Goal: Find specific fact: Find specific fact

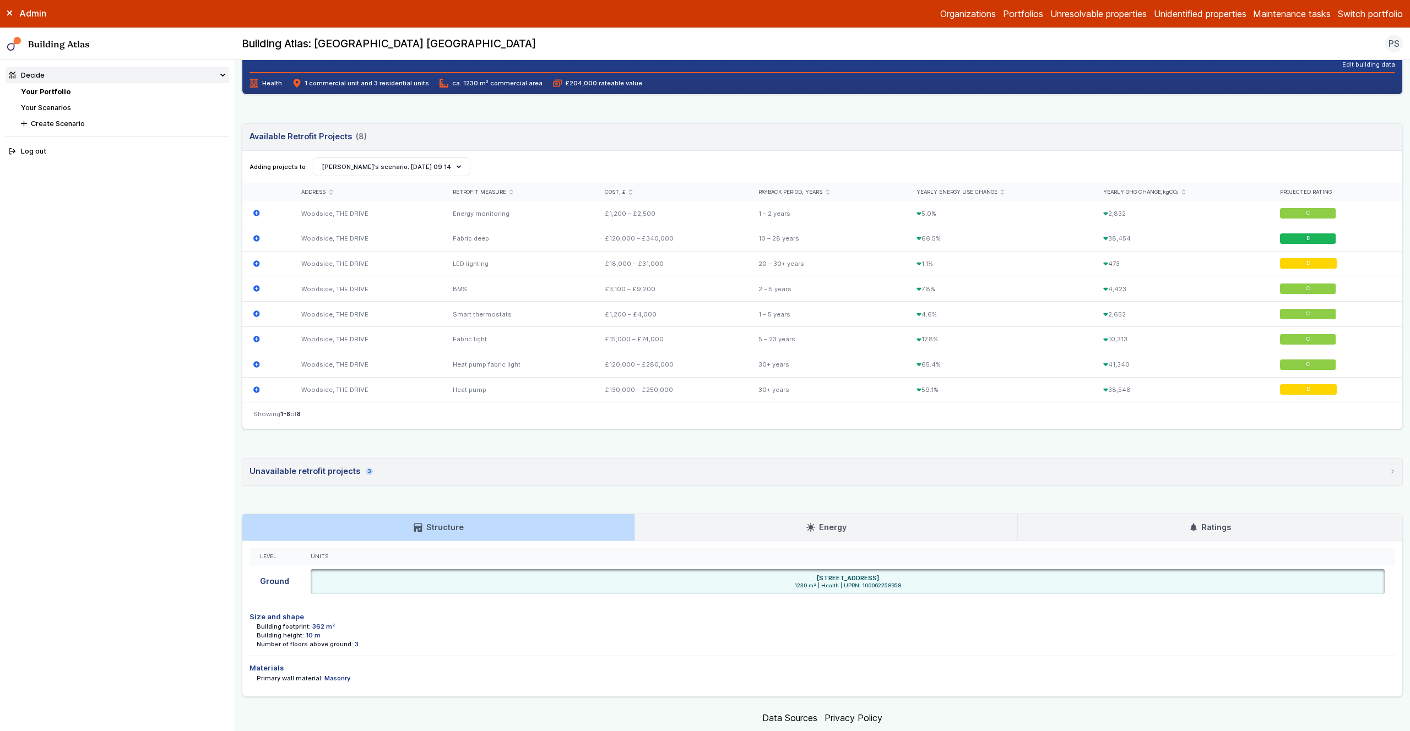
scroll to position [295, 0]
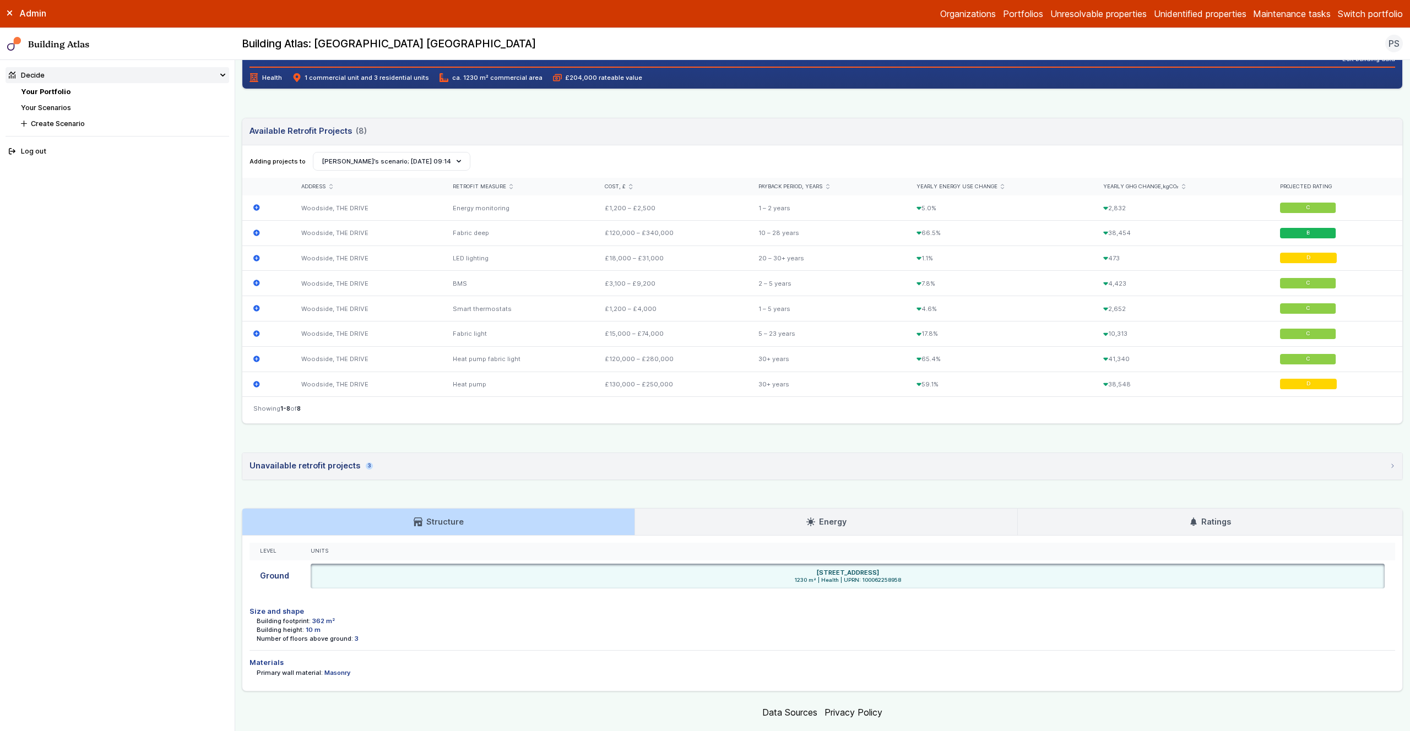
click at [327, 483] on div "Woodside, THE DRIVE HELLINGLY BN27 4ER Provided address: Woodside, BN27 4ER D L…" at bounding box center [822, 242] width 1161 height 899
click at [330, 458] on summary "Unavailable retrofit projects 3" at bounding box center [822, 466] width 1160 height 26
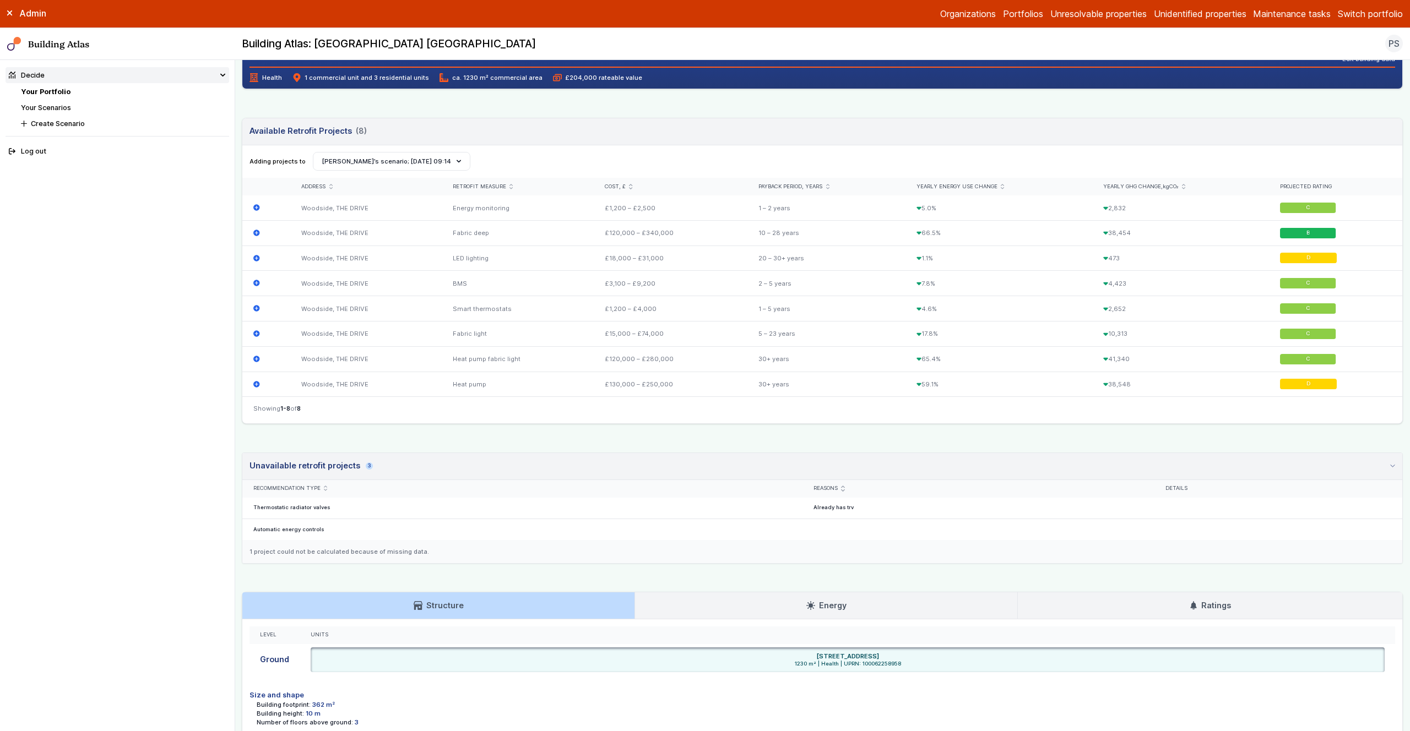
click at [344, 460] on div "Unavailable retrofit projects 3" at bounding box center [310, 466] width 123 height 12
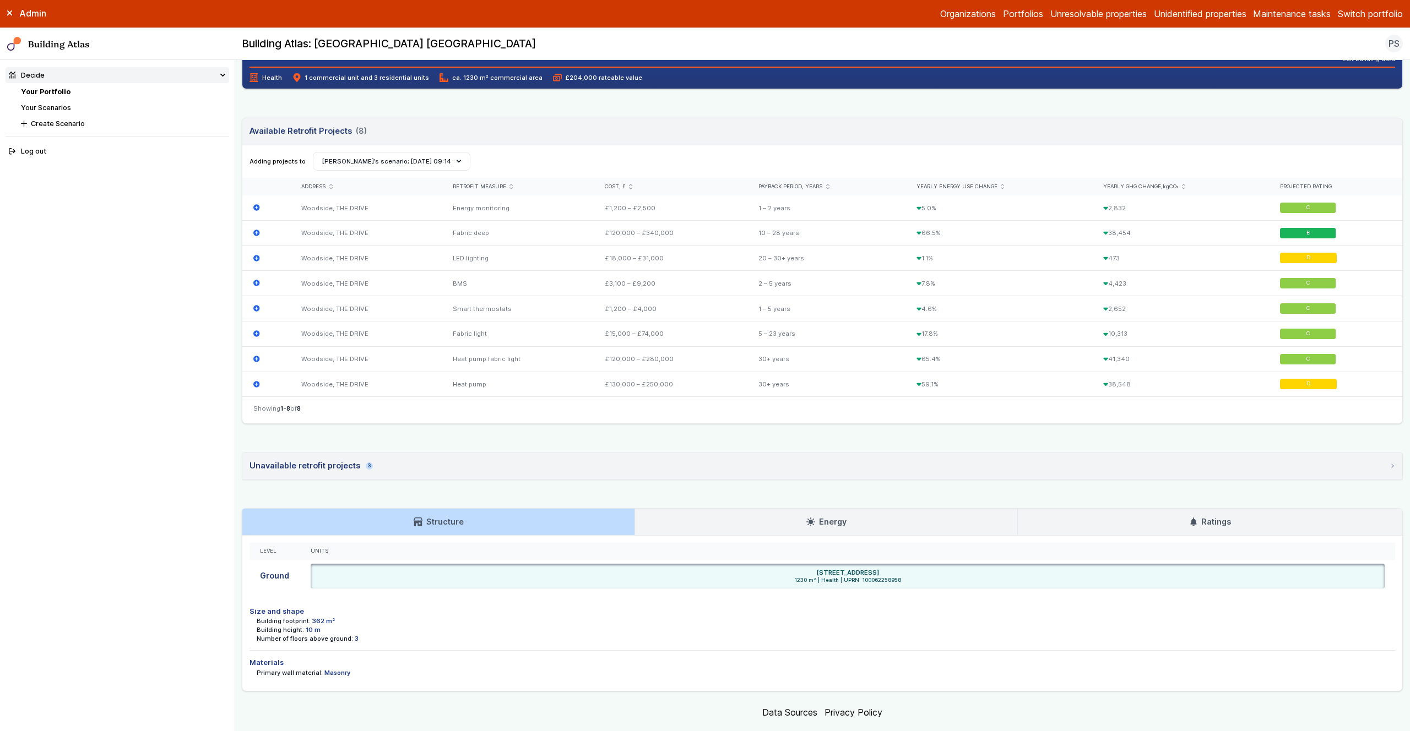
click at [237, 445] on main "Decide Your Portfolio Woodside, THE DRIVE Woodside, THE DRIVE HELLINGLY BN27 4E…" at bounding box center [822, 395] width 1174 height 671
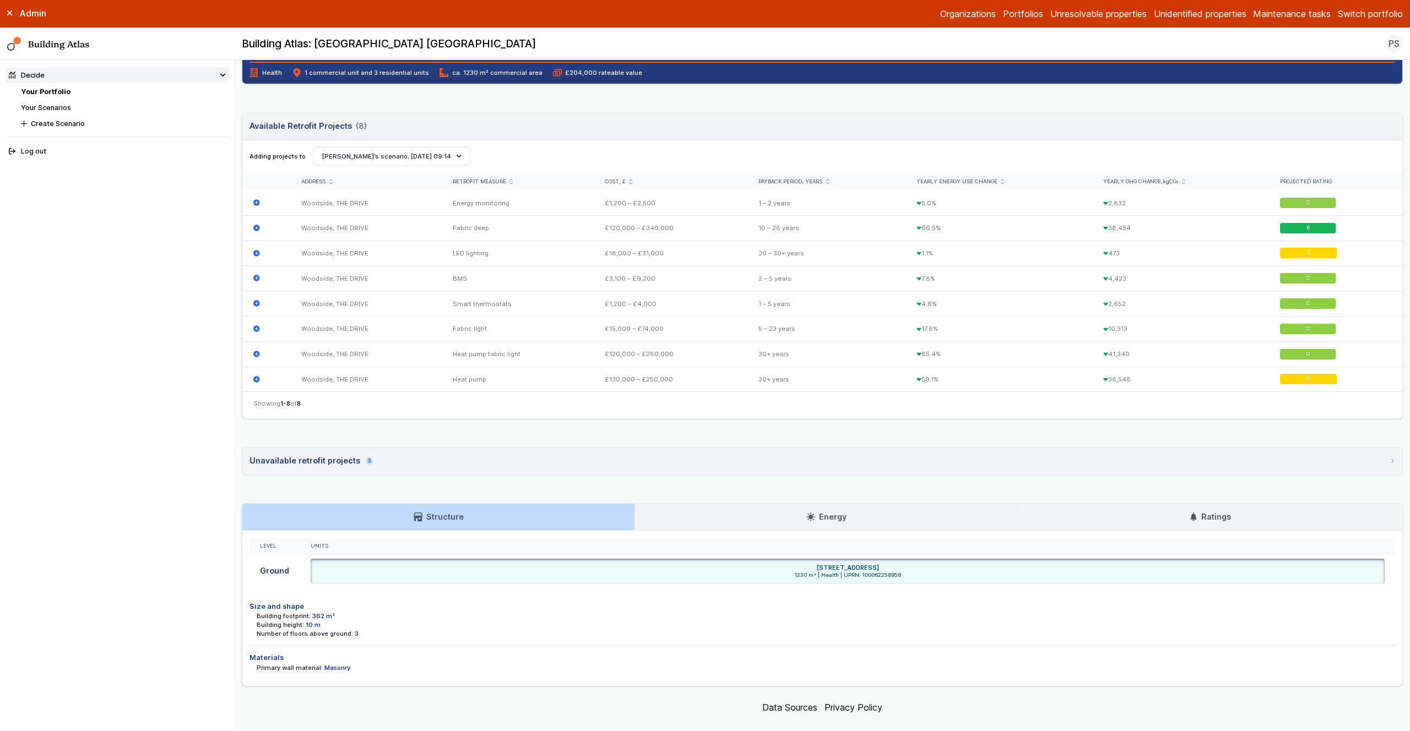
scroll to position [318, 0]
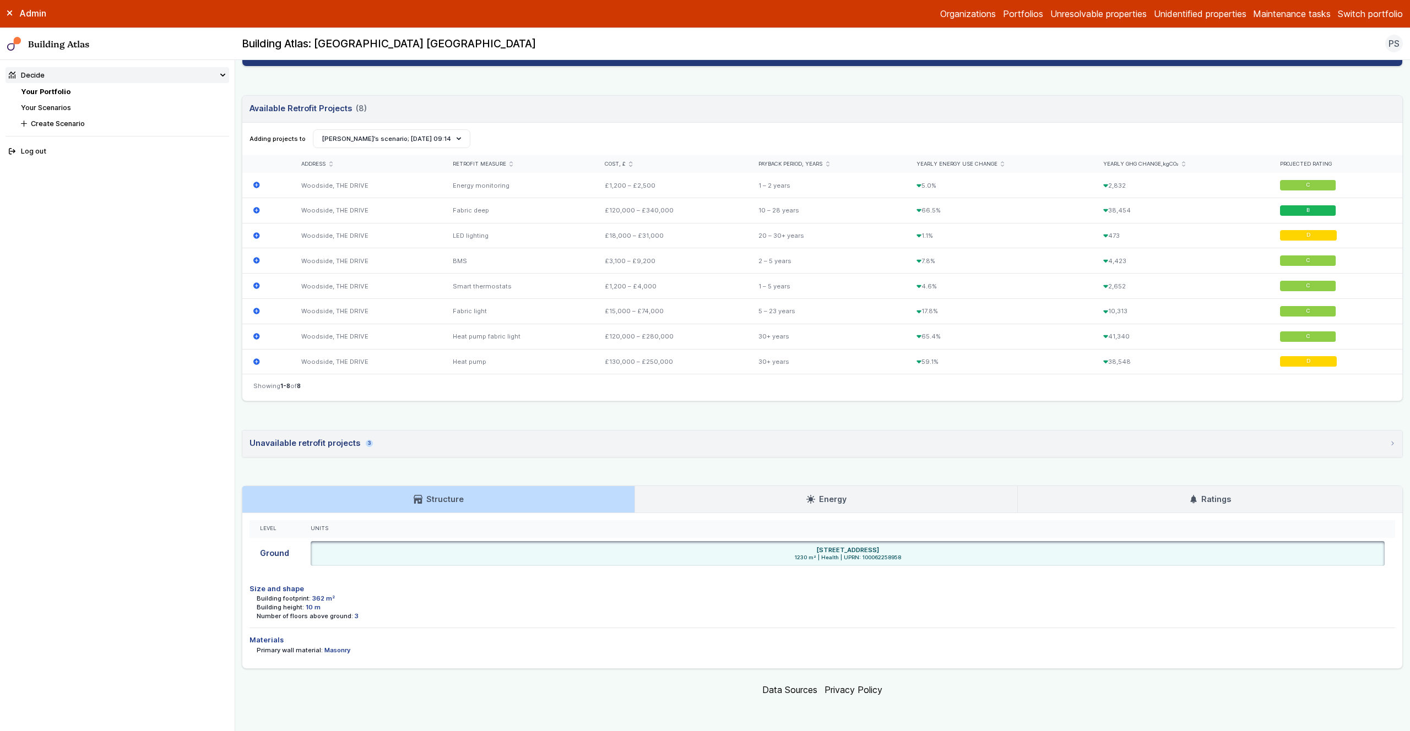
click at [239, 475] on main "Decide Your Portfolio Woodside, THE DRIVE Woodside, THE DRIVE HELLINGLY BN27 4E…" at bounding box center [822, 395] width 1174 height 671
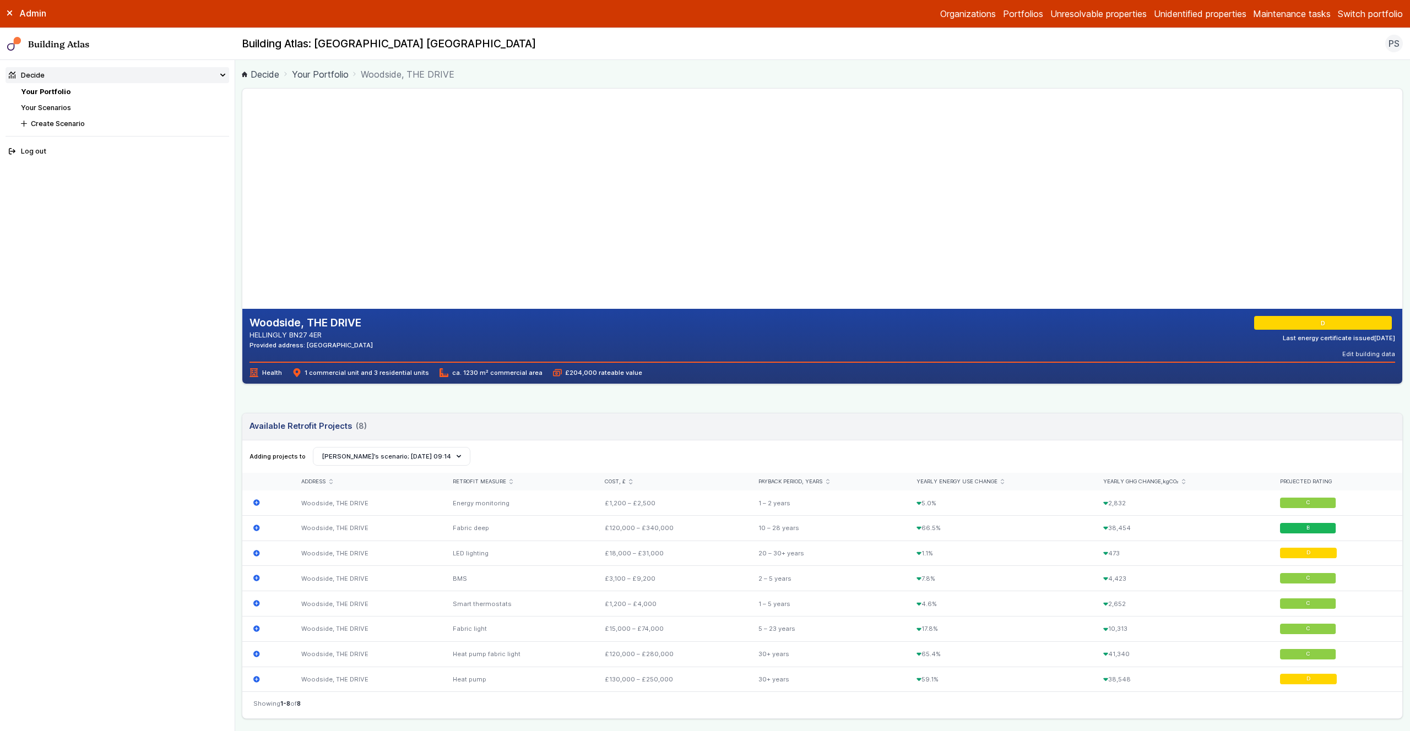
click at [238, 405] on main "Decide Your Portfolio Woodside, THE DRIVE Woodside, THE DRIVE HELLINGLY BN27 4E…" at bounding box center [822, 395] width 1174 height 671
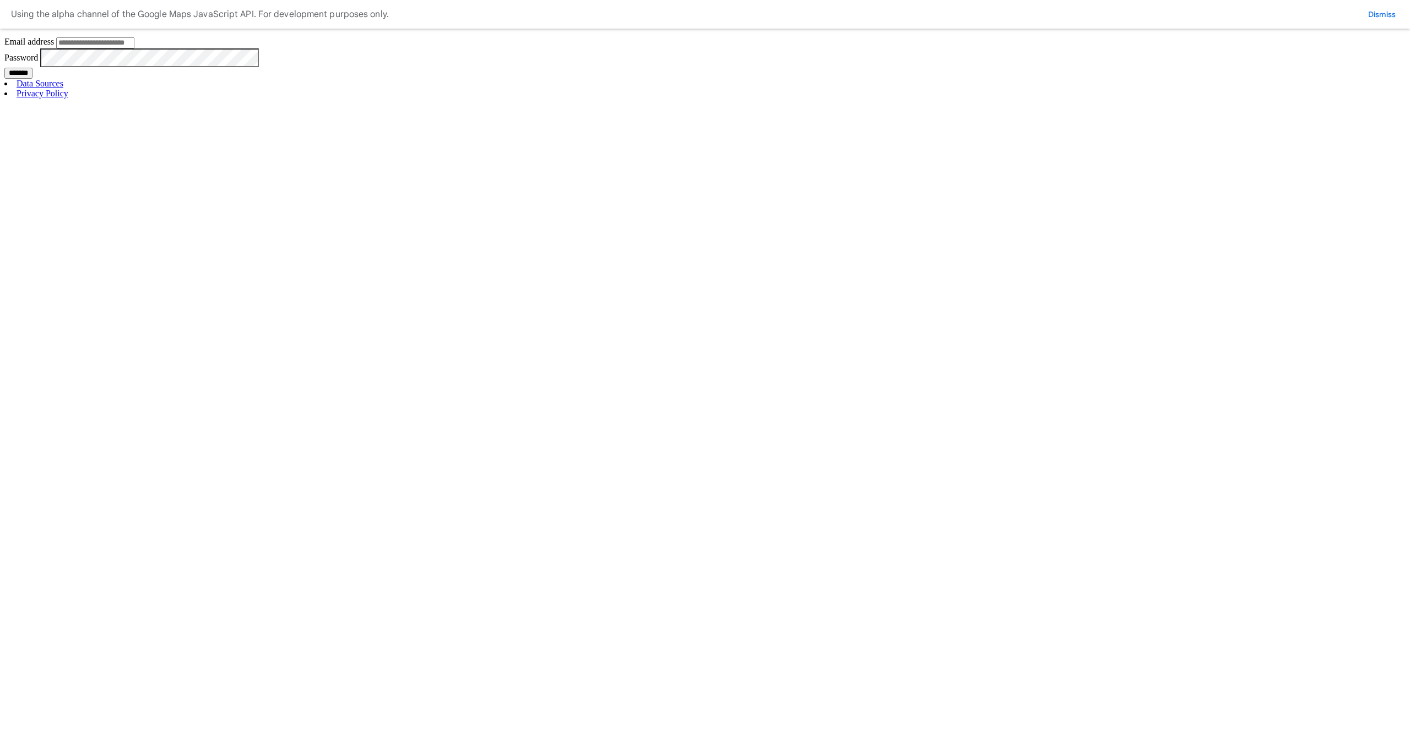
type input "**********"
click at [32, 79] on input "*******" at bounding box center [18, 73] width 28 height 11
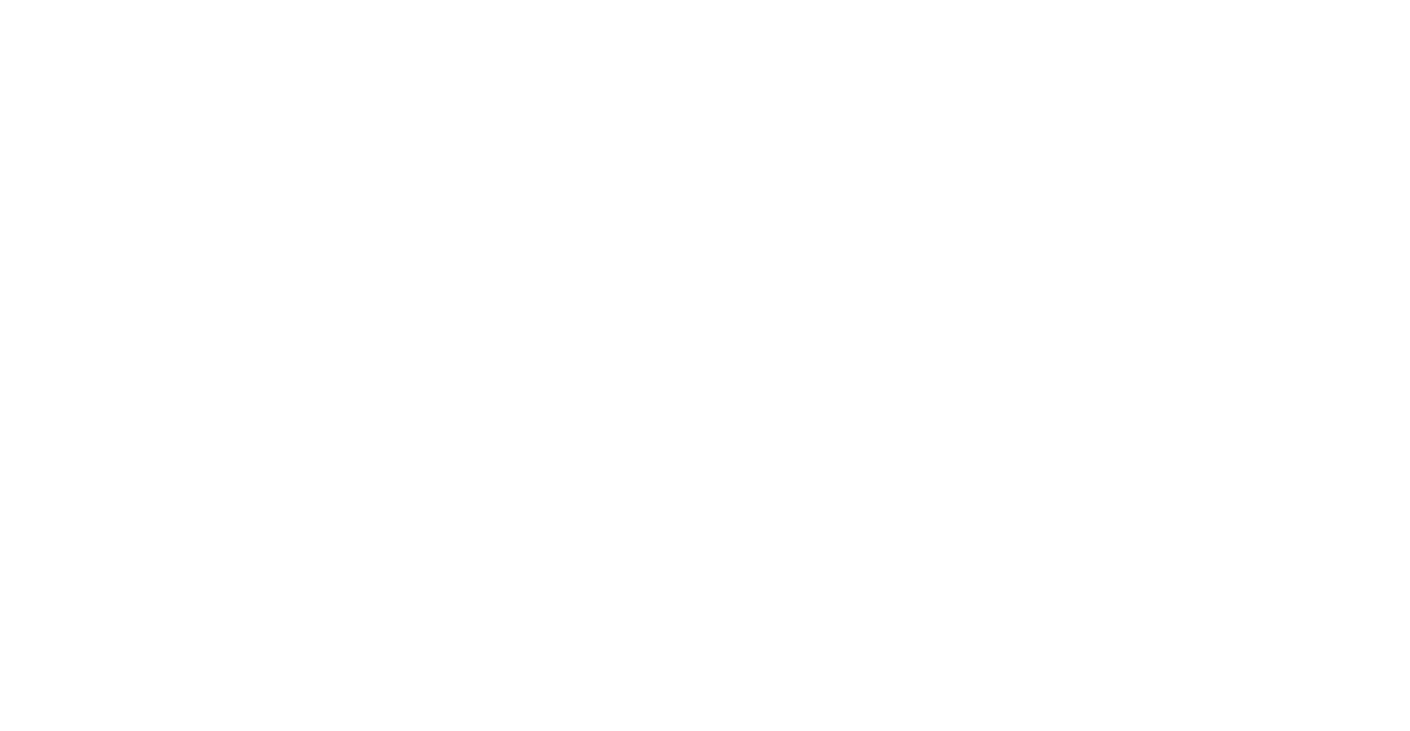
click at [0, 0] on button "Nick-Sept" at bounding box center [0, 0] width 0 height 0
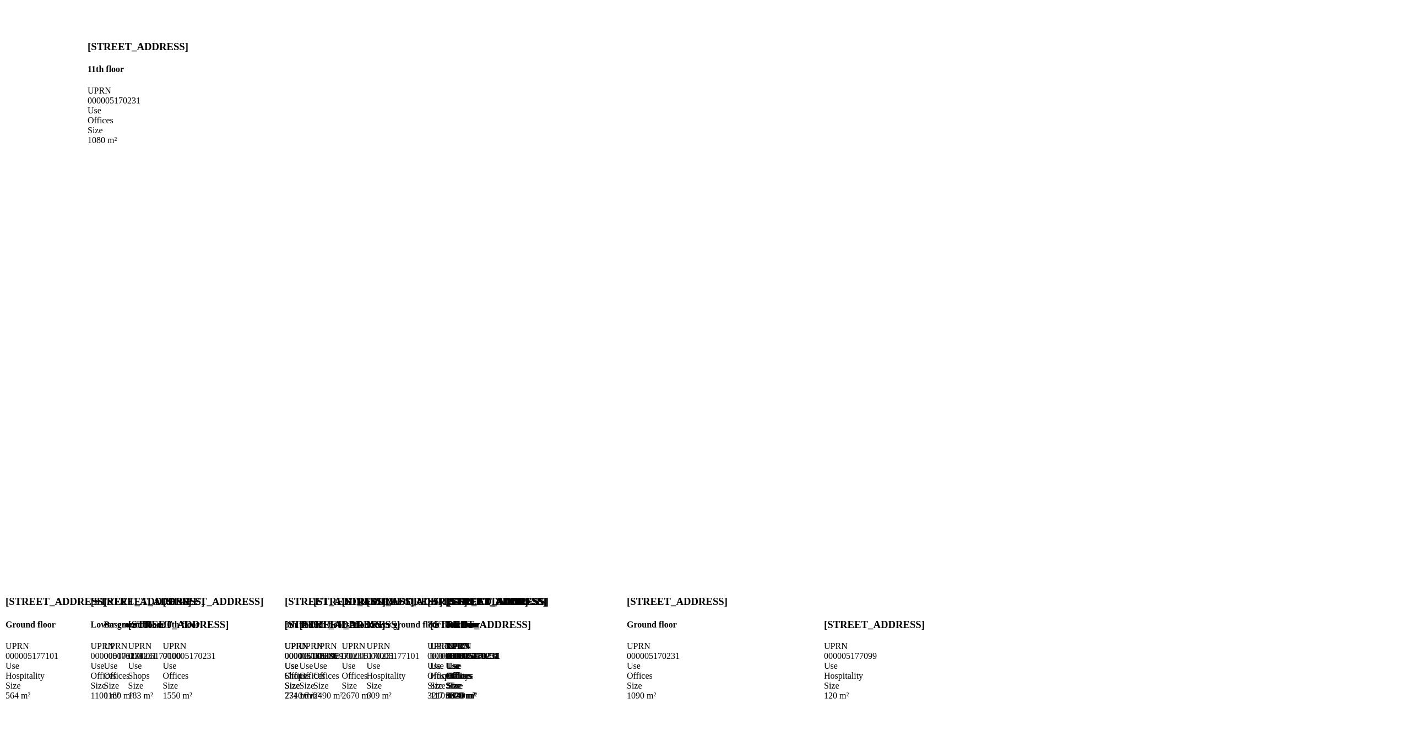
scroll to position [392, 0]
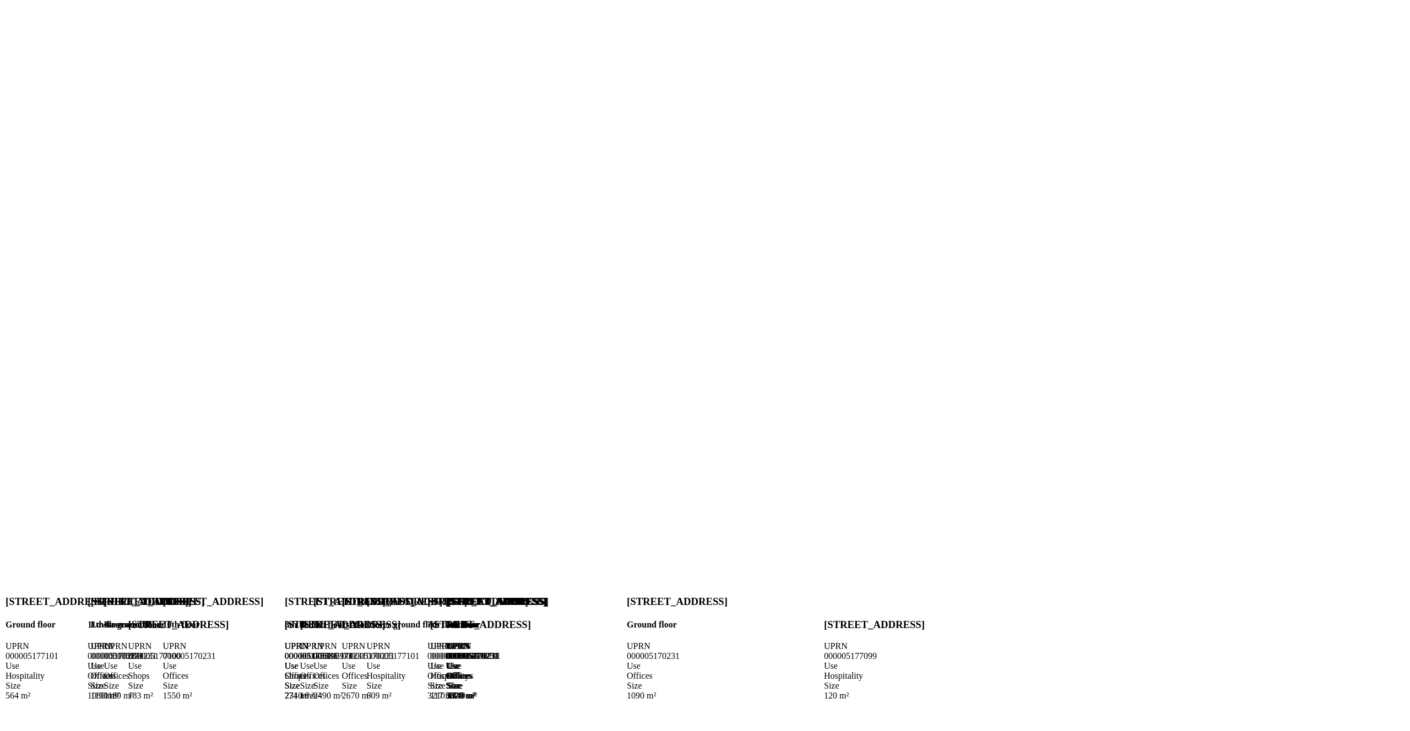
copy span "000005170231"
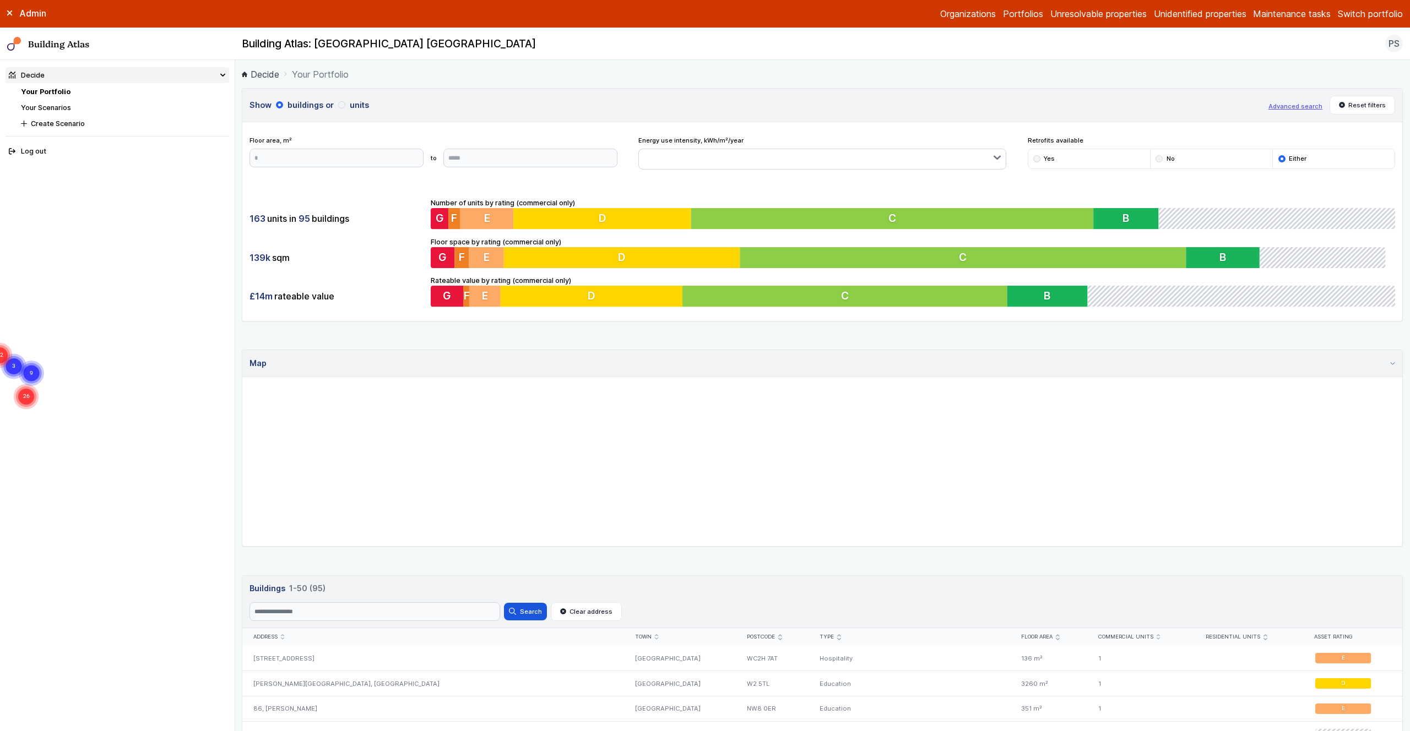
click at [1378, 7] on button "Switch portfolio" at bounding box center [1369, 13] width 65 height 13
click at [0, 0] on button "King's Cross" at bounding box center [0, 0] width 0 height 0
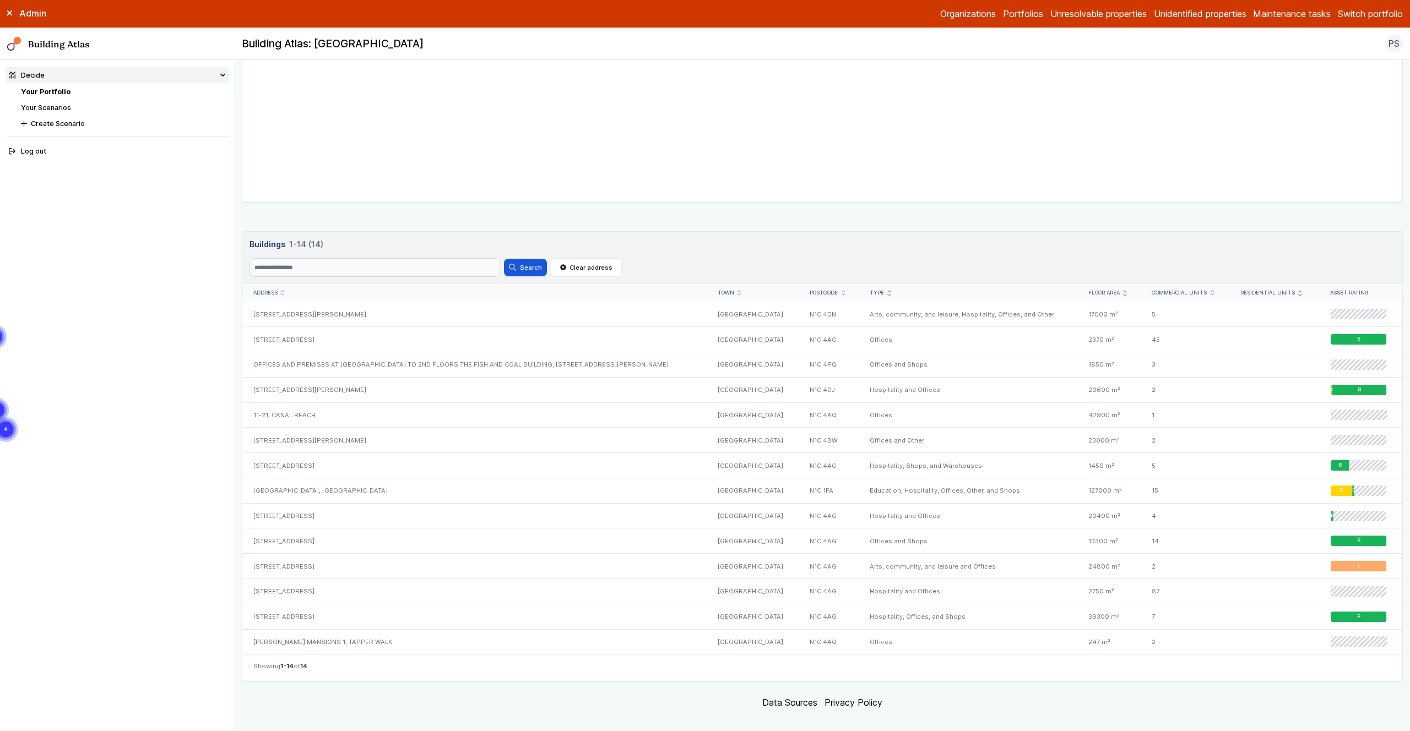
scroll to position [345, 0]
click at [278, 612] on div "[STREET_ADDRESS]" at bounding box center [474, 615] width 464 height 25
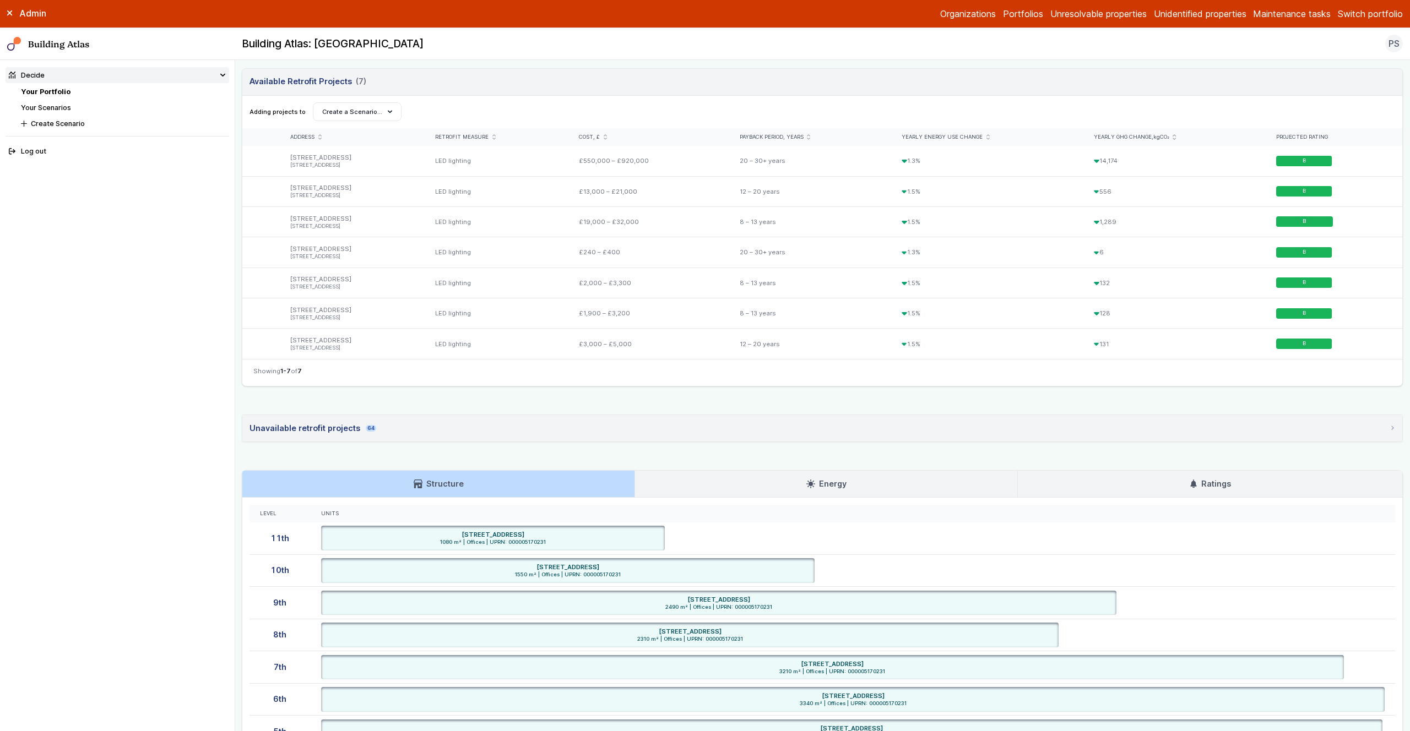
scroll to position [504, 0]
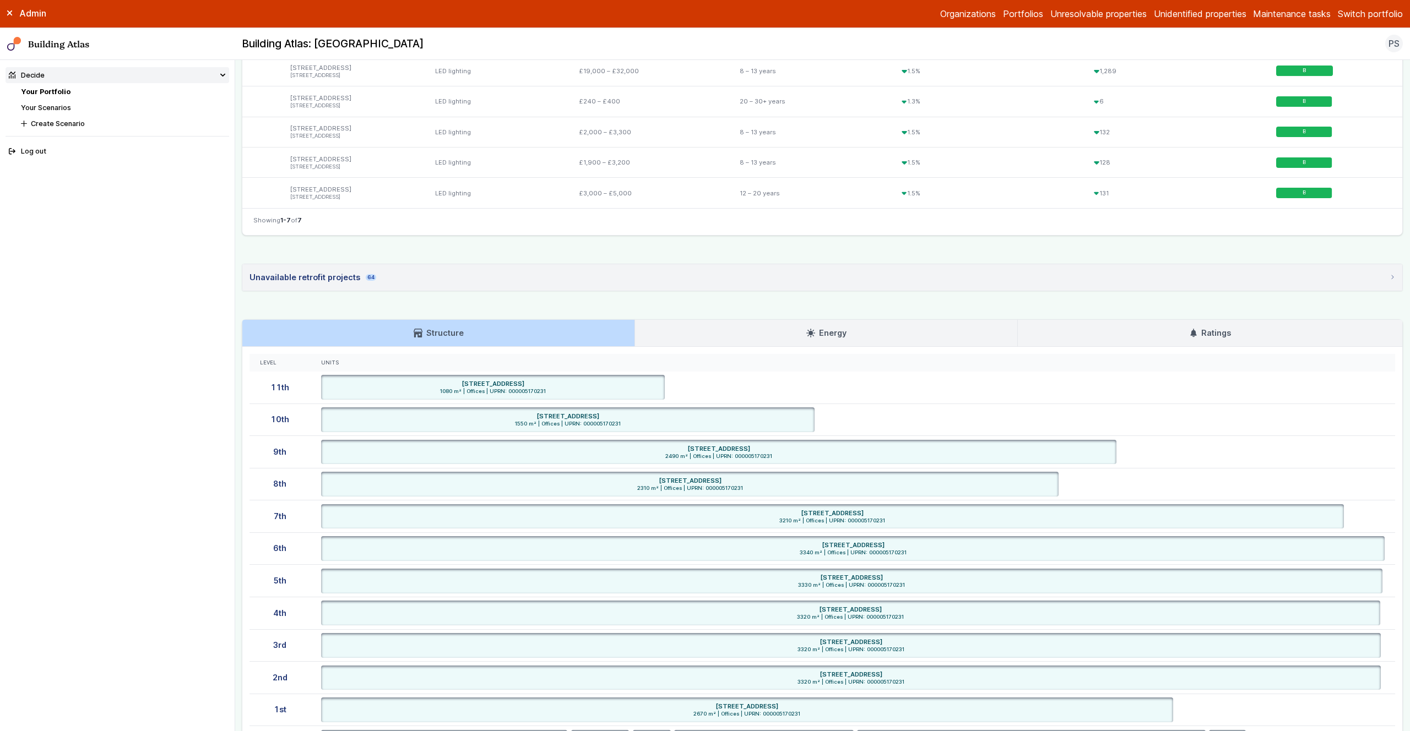
click at [1282, 336] on link "Ratings" at bounding box center [1210, 333] width 384 height 26
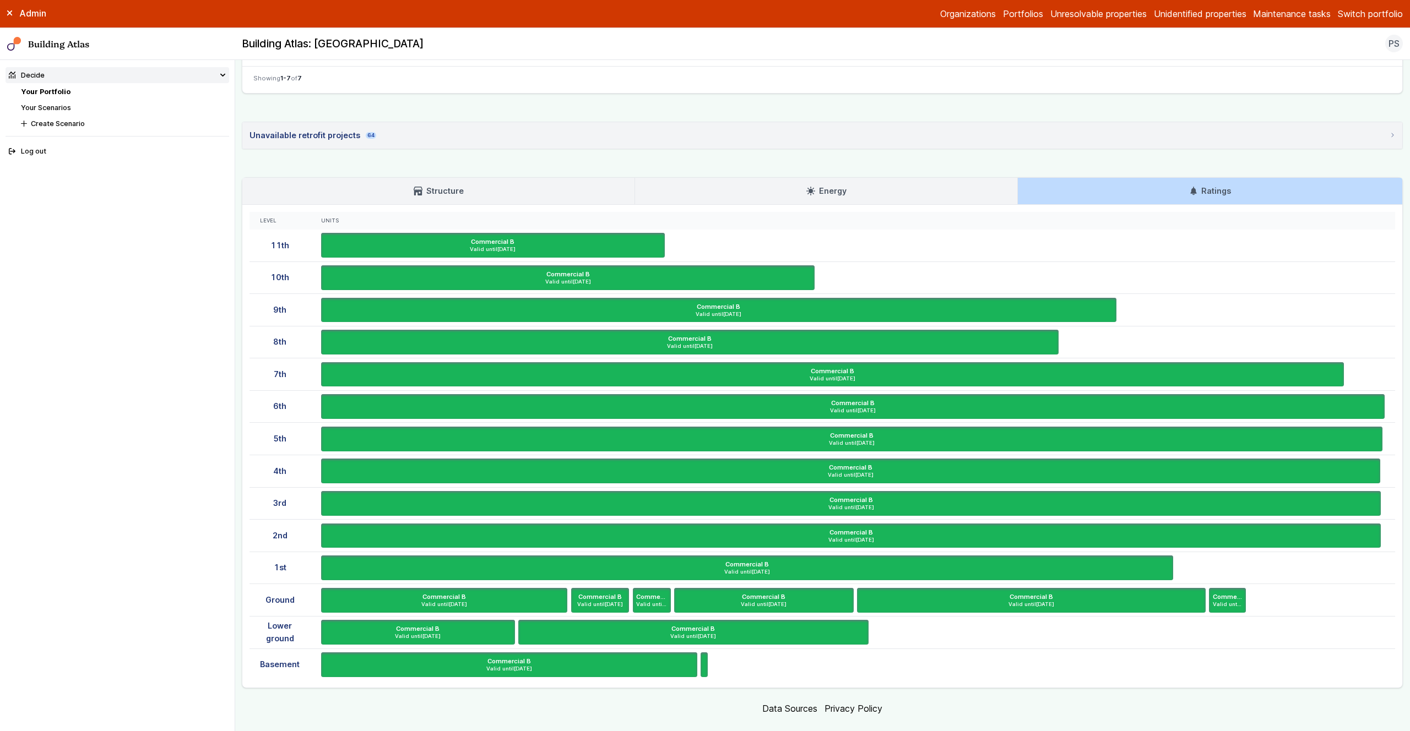
scroll to position [666, 0]
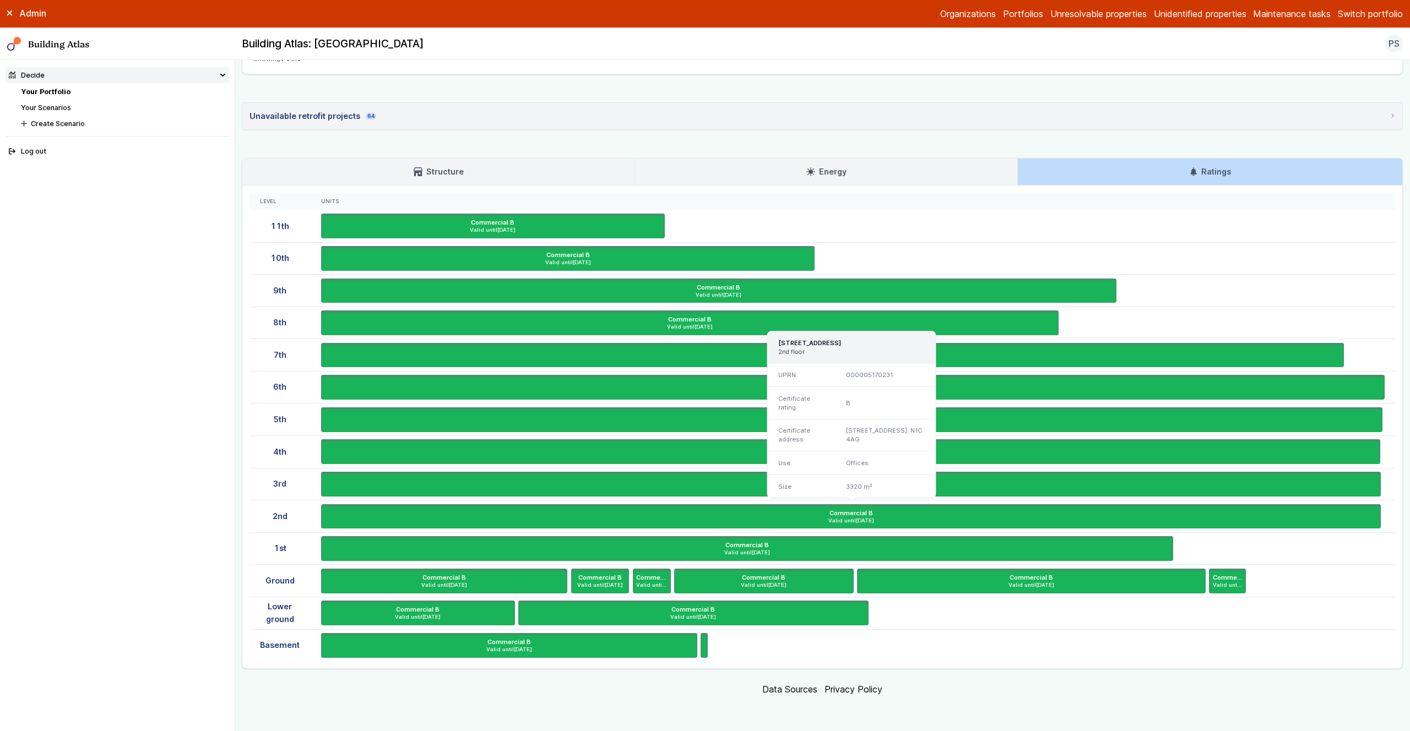
click at [874, 384] on div "000005170231" at bounding box center [885, 374] width 100 height 23
copy div "000005170231"
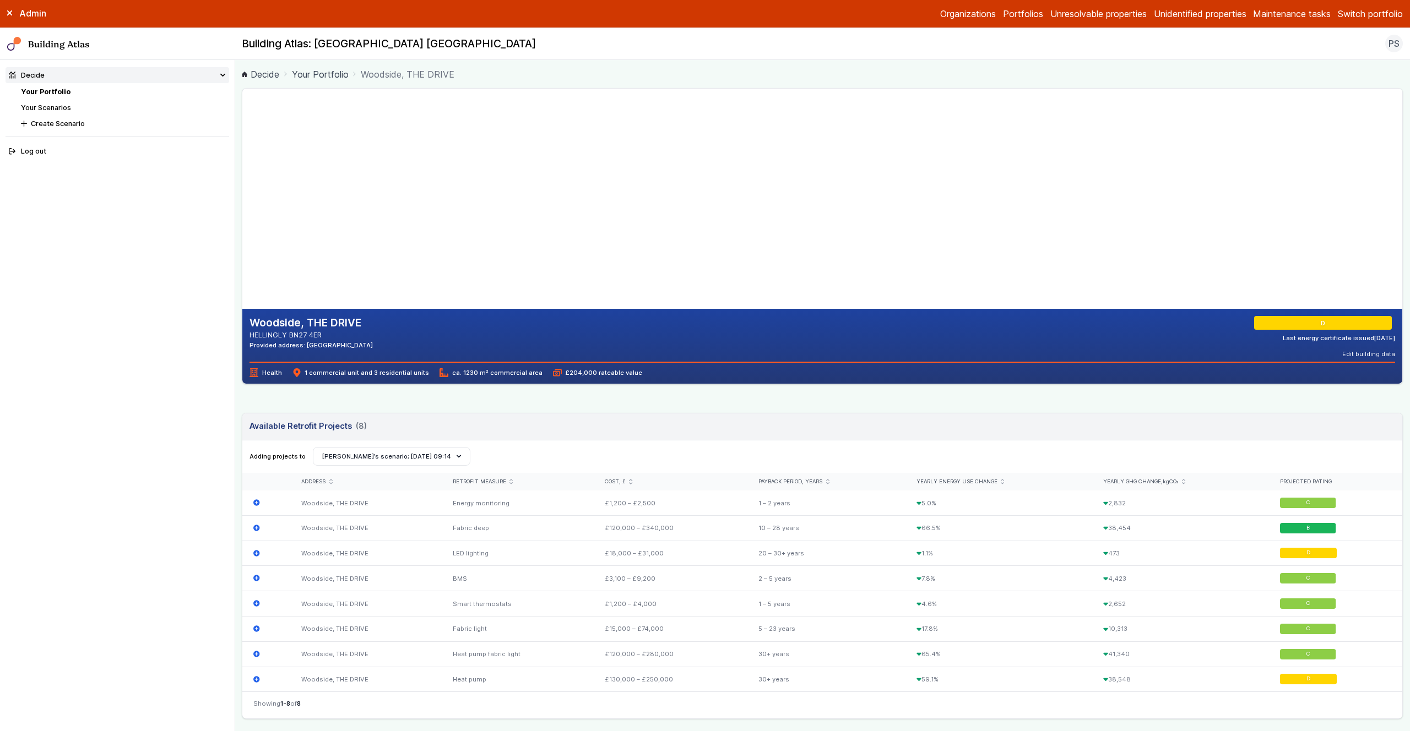
drag, startPoint x: 405, startPoint y: 150, endPoint x: 445, endPoint y: 161, distance: 41.0
click at [242, 161] on gmp-map-3d at bounding box center [242, 199] width 0 height 220
